Goal: Information Seeking & Learning: Stay updated

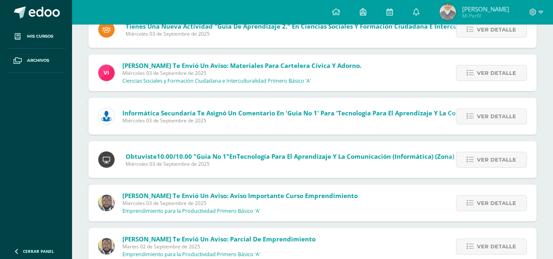
scroll to position [1366, 0]
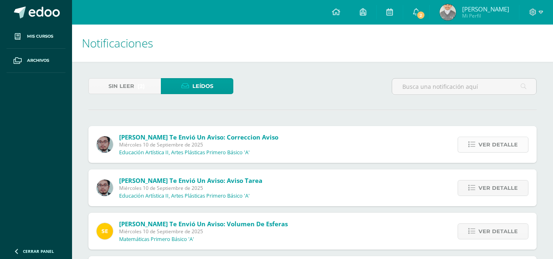
click at [486, 146] on span "Ver detalle" at bounding box center [498, 144] width 39 height 15
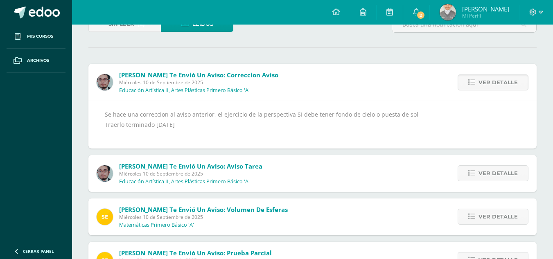
scroll to position [82, 0]
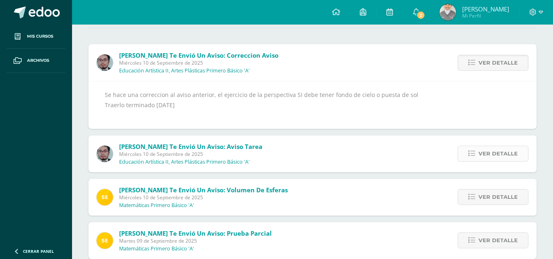
click at [489, 156] on span "Ver detalle" at bounding box center [498, 153] width 39 height 15
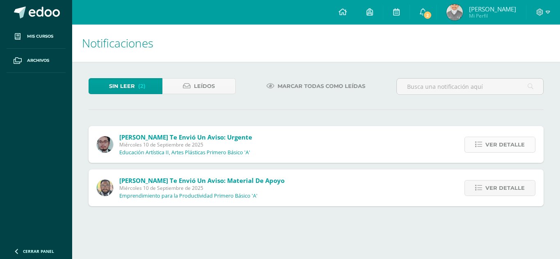
click at [509, 149] on span "Ver detalle" at bounding box center [504, 144] width 39 height 15
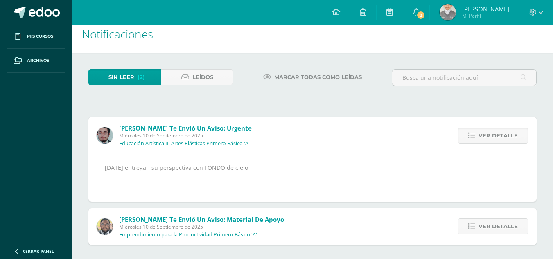
scroll to position [11, 0]
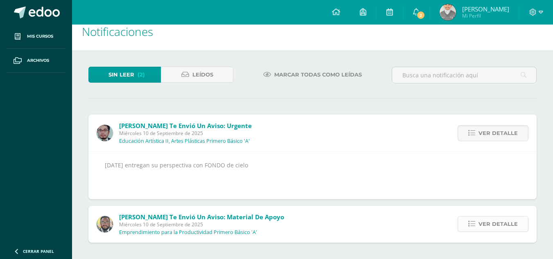
click at [511, 226] on span "Ver detalle" at bounding box center [498, 224] width 39 height 15
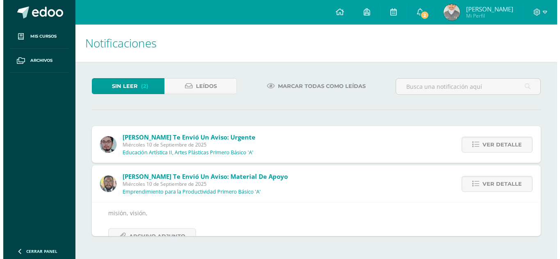
scroll to position [0, 0]
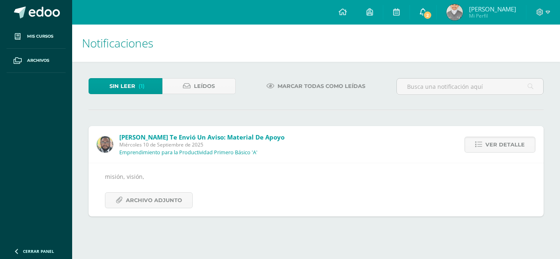
click at [436, 9] on link "2" at bounding box center [423, 12] width 26 height 25
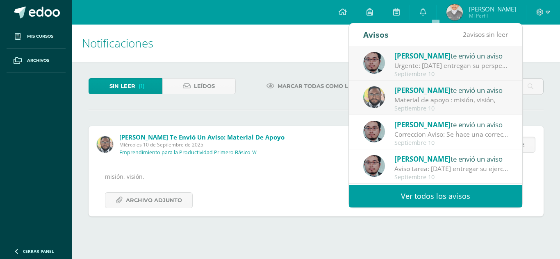
click at [443, 196] on link "Ver todos los avisos" at bounding box center [435, 196] width 173 height 23
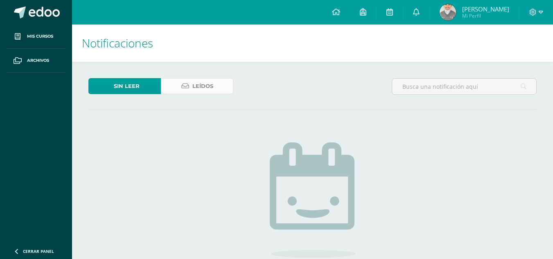
click at [209, 86] on span "Leídos" at bounding box center [203, 86] width 21 height 15
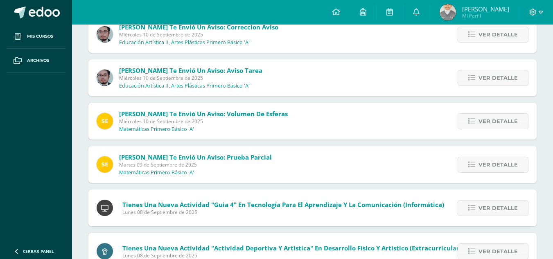
scroll to position [205, 0]
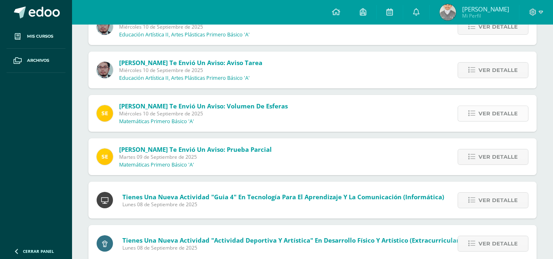
click at [510, 112] on span "Ver detalle" at bounding box center [498, 113] width 39 height 15
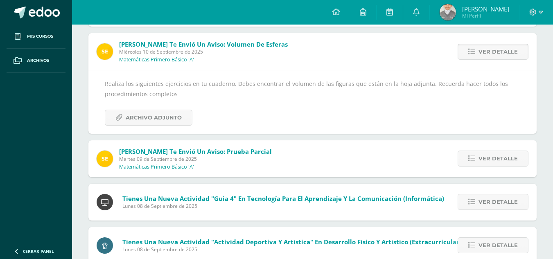
scroll to position [287, 0]
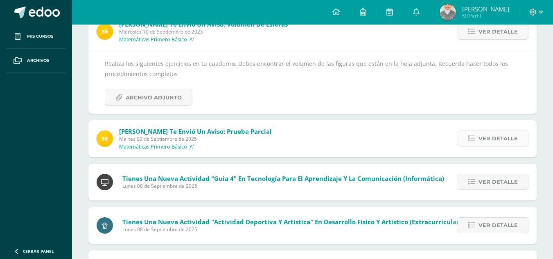
click at [498, 143] on span "Ver detalle" at bounding box center [498, 138] width 39 height 15
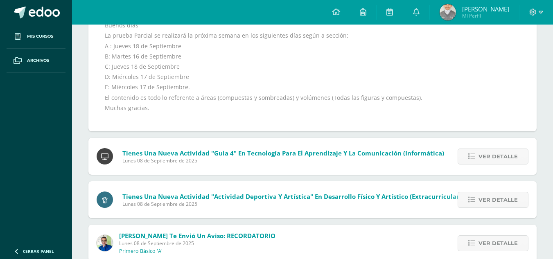
scroll to position [410, 0]
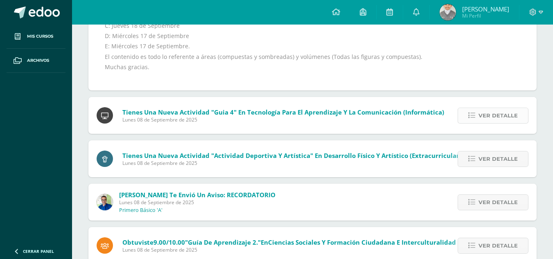
click at [507, 120] on span "Ver detalle" at bounding box center [498, 115] width 39 height 15
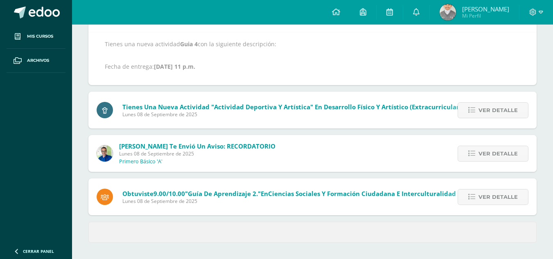
scroll to position [382, 0]
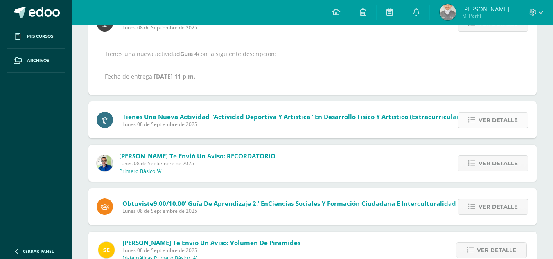
click at [507, 122] on span "Ver detalle" at bounding box center [498, 120] width 39 height 15
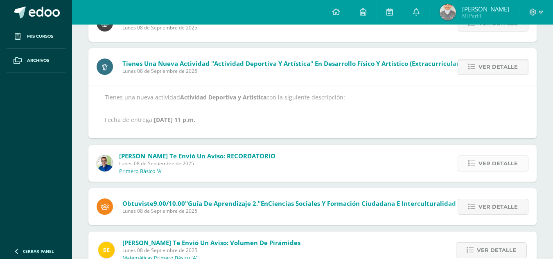
click at [503, 168] on span "Ver detalle" at bounding box center [498, 163] width 39 height 15
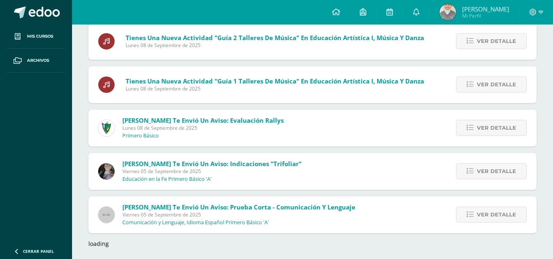
scroll to position [797, 0]
